Goal: Task Accomplishment & Management: Complete application form

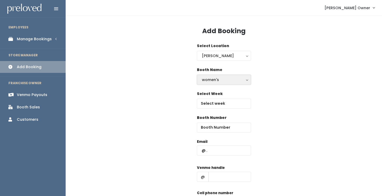
click at [206, 77] on div "women's" at bounding box center [224, 80] width 44 height 6
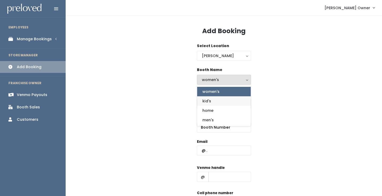
click at [211, 102] on link "kid's" at bounding box center [224, 100] width 54 height 9
select select "kids"
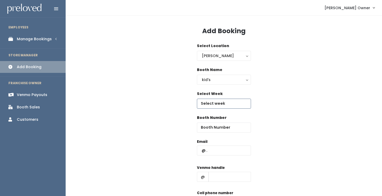
click at [220, 105] on input "text" at bounding box center [224, 104] width 54 height 10
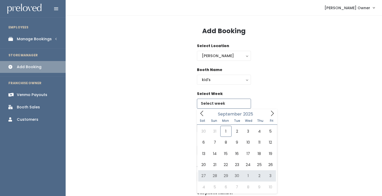
type input "September 27 to October 3"
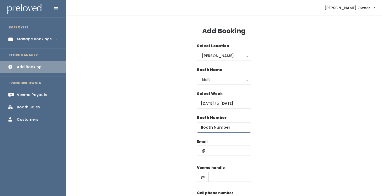
click at [233, 127] on input "number" at bounding box center [224, 127] width 54 height 10
type input "7"
click at [234, 152] on input "text" at bounding box center [224, 150] width 54 height 10
paste input "alexia@niceandneathomes.com"
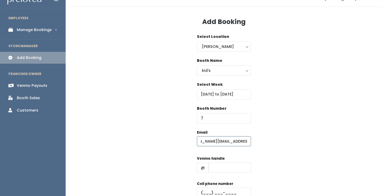
scroll to position [11, 0]
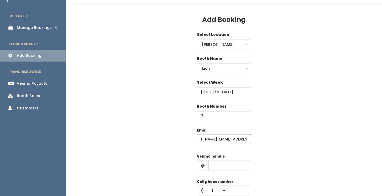
type input "alexia@niceandneathomes.com"
click at [224, 163] on input "text" at bounding box center [230, 165] width 43 height 10
paste input "alexia-halliday"
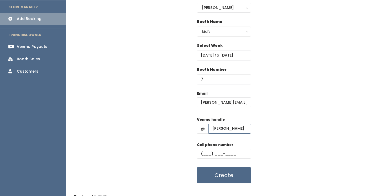
scroll to position [50, 0]
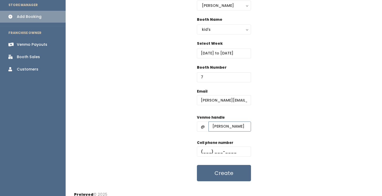
type input "alexia-halliday"
click at [205, 152] on input "text" at bounding box center [224, 151] width 54 height 10
paste input "(801) 979-8670"
type input "(801) 979-8670"
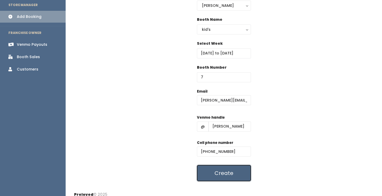
click at [228, 174] on button "Create" at bounding box center [224, 173] width 54 height 16
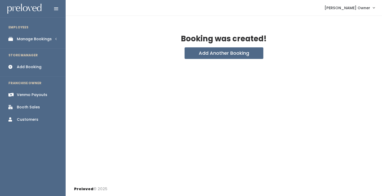
click at [31, 38] on div "Manage Bookings" at bounding box center [34, 39] width 35 height 6
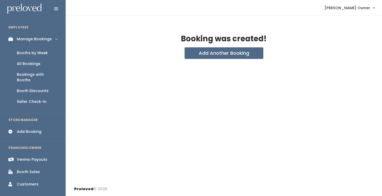
click at [31, 50] on div "Booths by Week" at bounding box center [32, 53] width 31 height 6
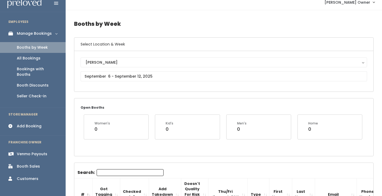
scroll to position [8, 0]
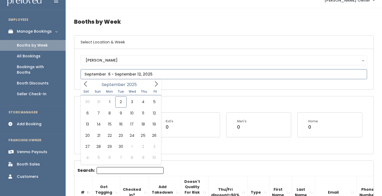
click at [121, 72] on input "text" at bounding box center [224, 74] width 287 height 10
type input "September 27 to October 3"
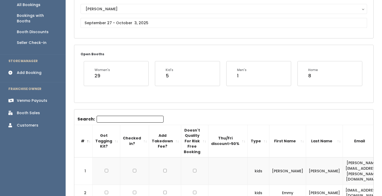
scroll to position [55, 0]
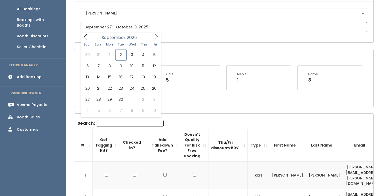
click at [217, 29] on input "text" at bounding box center [224, 27] width 287 height 10
type input "October 4 to October 10"
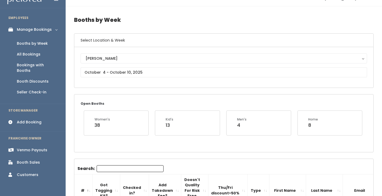
scroll to position [6, 0]
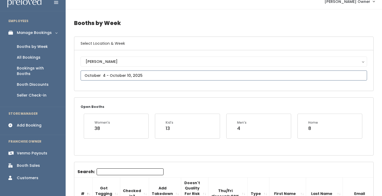
click at [143, 76] on input "text" at bounding box center [224, 75] width 287 height 10
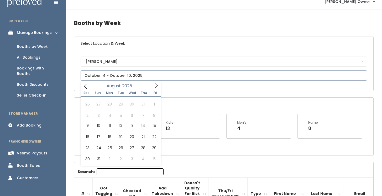
click at [86, 87] on icon at bounding box center [86, 86] width 6 height 6
click at [158, 87] on icon at bounding box center [156, 85] width 6 height 6
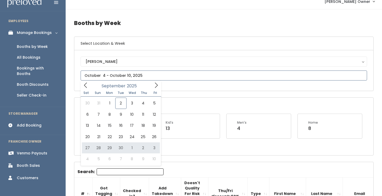
type input "September 27 to October 3"
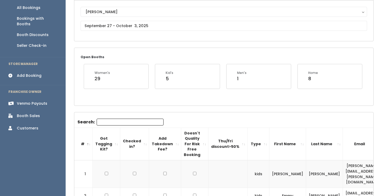
scroll to position [1, 0]
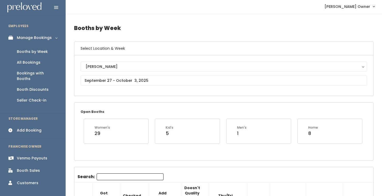
click at [44, 127] on link "Add Booking" at bounding box center [33, 130] width 66 height 12
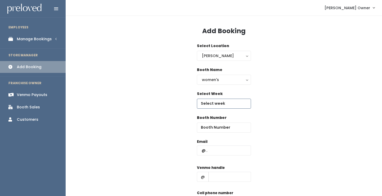
click at [217, 102] on input "text" at bounding box center [224, 104] width 54 height 10
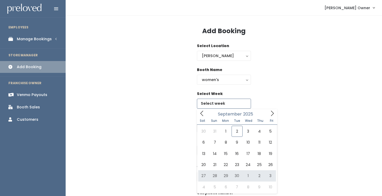
type input "[DATE] to [DATE]"
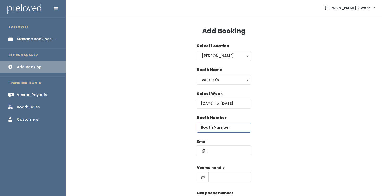
click at [233, 127] on input "number" at bounding box center [224, 127] width 54 height 10
type input "26"
click at [291, 135] on div "Booth Number 26" at bounding box center [224, 127] width 300 height 24
click at [235, 151] on input "text" at bounding box center [224, 150] width 54 height 10
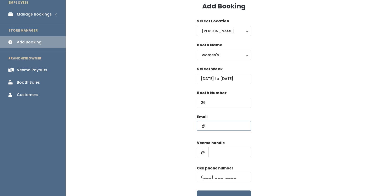
scroll to position [25, 0]
type input "[PERSON_NAME][EMAIL_ADDRESS][DOMAIN_NAME]"
click at [232, 153] on input "text" at bounding box center [230, 152] width 43 height 10
click at [204, 176] on input "text" at bounding box center [224, 177] width 54 height 10
click at [189, 171] on div "Email brenda.yan.33@gmail.com Venmo handle @ brendayanc Cell phone number Create" at bounding box center [224, 160] width 300 height 93
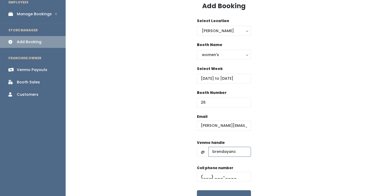
click at [240, 153] on input "brendayanc" at bounding box center [230, 152] width 43 height 10
drag, startPoint x: 241, startPoint y: 152, endPoint x: 211, endPoint y: 151, distance: 29.5
click at [211, 151] on input "brendayanc" at bounding box center [230, 152] width 43 height 10
type input "p"
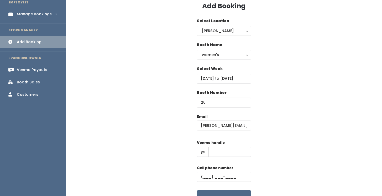
click at [176, 163] on div "Email brenda.yan.33@gmail.com Venmo handle @ Cell phone number Create" at bounding box center [224, 160] width 300 height 93
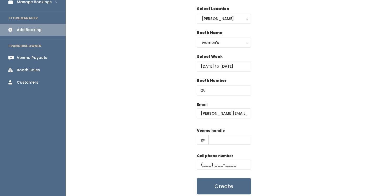
scroll to position [38, 0]
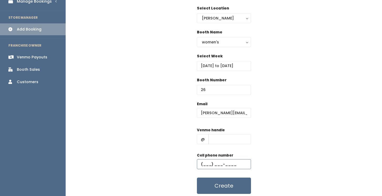
click at [206, 164] on input "text" at bounding box center [224, 164] width 54 height 10
type input "(206) 769-9230"
click at [164, 165] on div "Email brenda.yan.33@gmail.com Venmo handle @ Cell phone number (206) 769-9230 C…" at bounding box center [224, 147] width 300 height 93
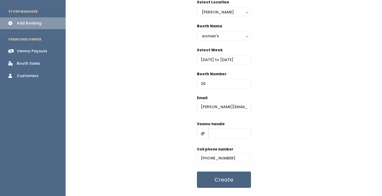
scroll to position [44, 0]
click at [209, 182] on button "Create" at bounding box center [224, 179] width 54 height 16
click at [160, 168] on div "Email brenda.yan.33@gmail.com Venmo handle @ Cell phone number (206) 769-9230 C…" at bounding box center [224, 141] width 300 height 93
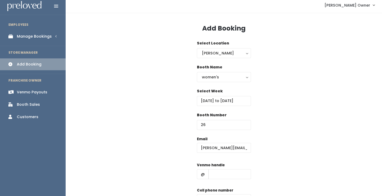
scroll to position [0, 0]
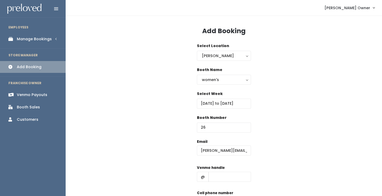
click at [37, 40] on div "Manage Bookings" at bounding box center [34, 39] width 35 height 6
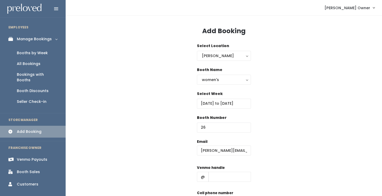
click at [37, 55] on div "Booths by Week" at bounding box center [32, 53] width 31 height 6
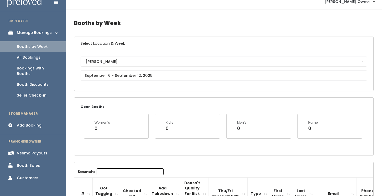
scroll to position [8, 0]
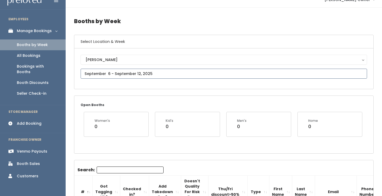
click at [132, 75] on input "text" at bounding box center [224, 74] width 287 height 10
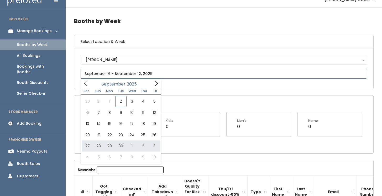
type input "September 27 to October 3"
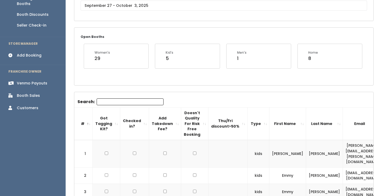
scroll to position [40, 0]
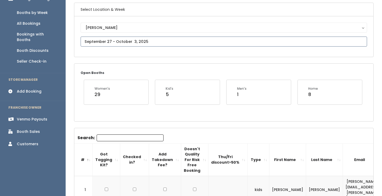
click at [137, 42] on input "text" at bounding box center [224, 42] width 287 height 10
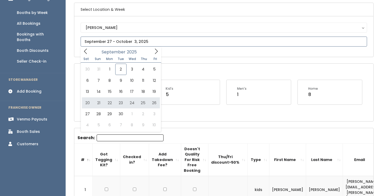
type input "[DATE] to [DATE]"
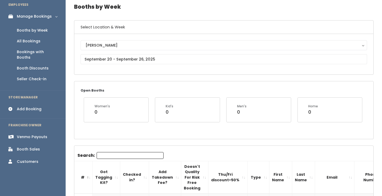
scroll to position [23, 0]
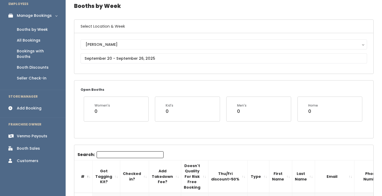
click at [33, 146] on div "Booth Sales" at bounding box center [28, 149] width 23 height 6
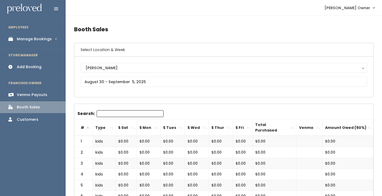
scroll to position [4, 0]
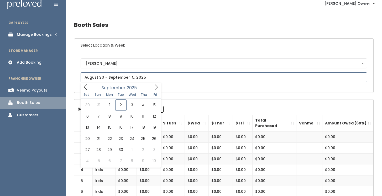
click at [193, 80] on input "text" at bounding box center [224, 77] width 287 height 10
type input "September 20 to September 26"
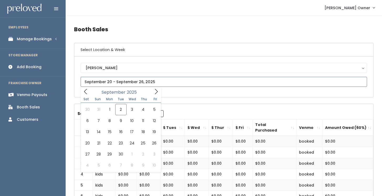
click at [106, 80] on input "text" at bounding box center [224, 82] width 287 height 10
type input "[DATE] to [DATE]"
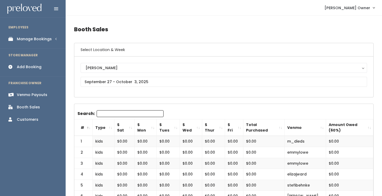
click at [40, 66] on div "Add Booking" at bounding box center [29, 67] width 25 height 6
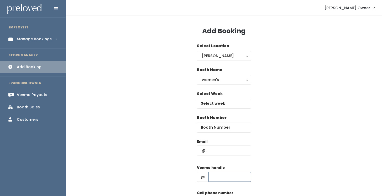
click at [238, 179] on input "text" at bounding box center [230, 177] width 43 height 10
click at [117, 98] on div "Select Week" at bounding box center [224, 103] width 300 height 24
click at [112, 78] on div "Booth Name women's kid's home men's women's" at bounding box center [224, 79] width 300 height 24
